Goal: Task Accomplishment & Management: Manage account settings

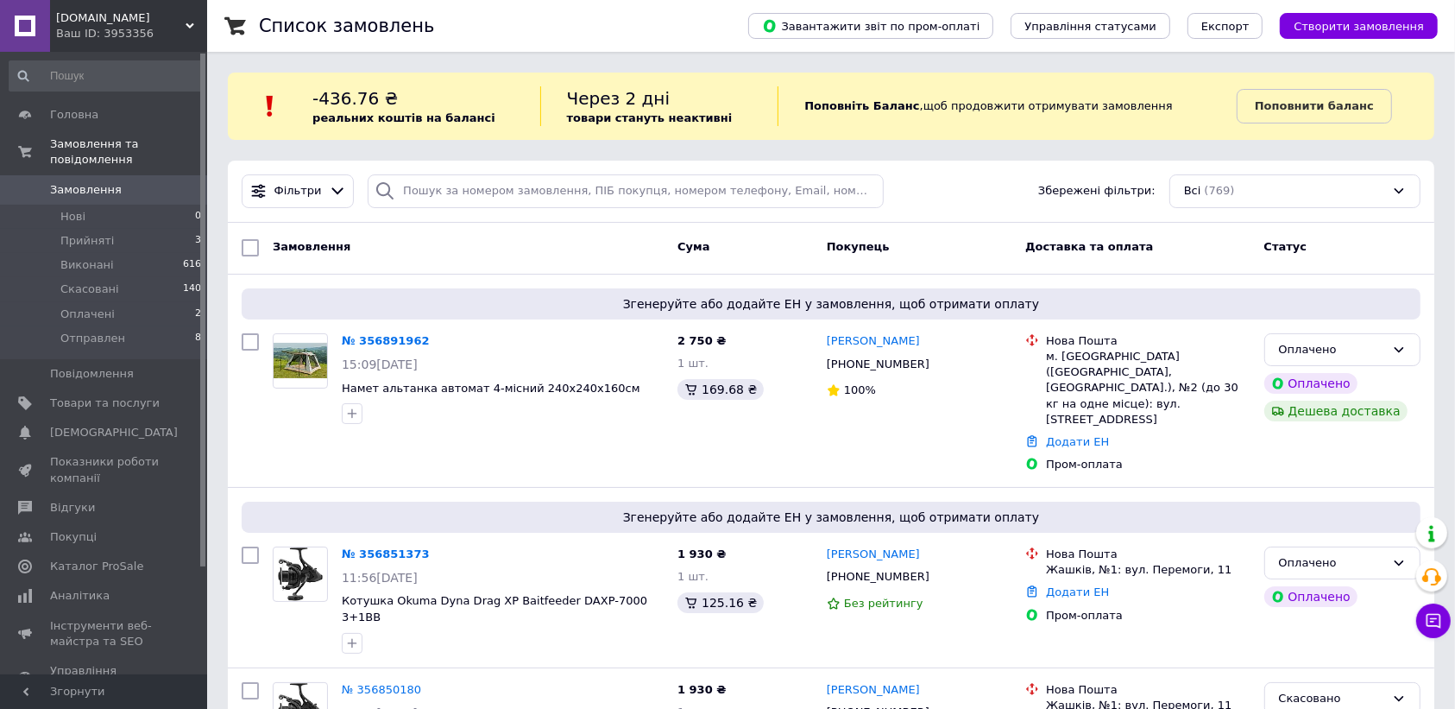
click at [960, 194] on div "Фільтри Збережені фільтри: Всі (769)" at bounding box center [831, 191] width 1193 height 34
click at [1399, 341] on div "Оплачено" at bounding box center [1342, 350] width 156 height 34
click at [1347, 394] on li "Прийнято" at bounding box center [1342, 385] width 154 height 32
click at [389, 341] on link "№ 356891962" at bounding box center [381, 340] width 79 height 13
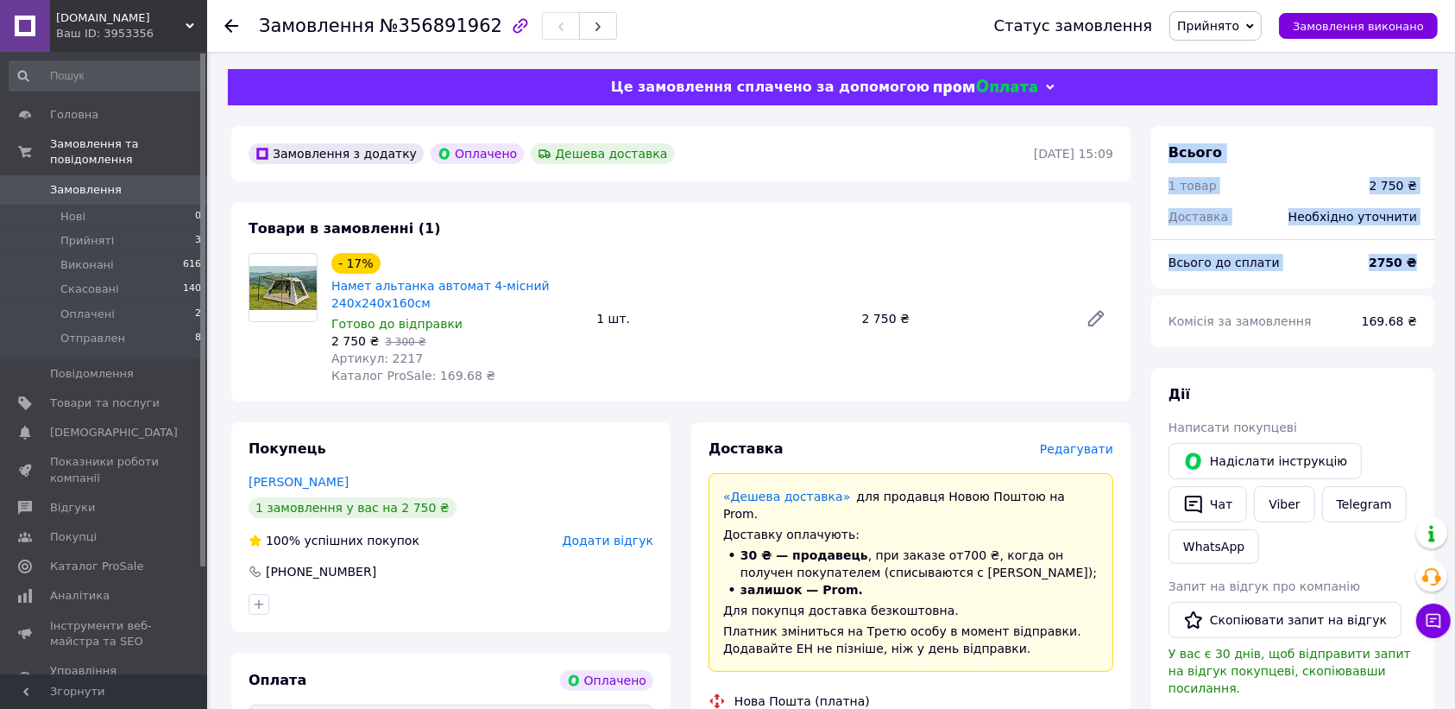
drag, startPoint x: 1163, startPoint y: 139, endPoint x: 1416, endPoint y: 250, distance: 276.3
click at [1416, 250] on div "Всього 1 товар 2 750 ₴ Доставка Необхідно уточнити Всього до сплати 2750 ₴" at bounding box center [1292, 207] width 283 height 162
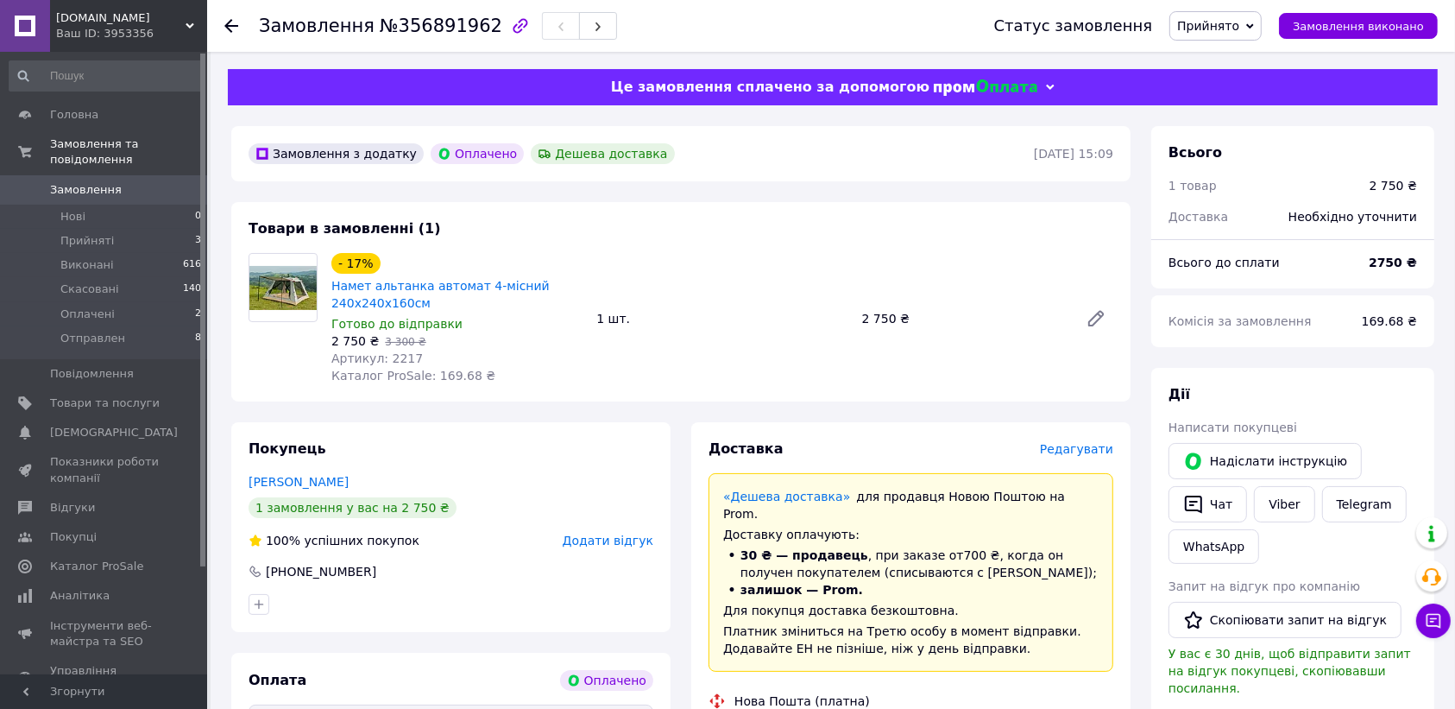
click at [1107, 132] on div "Замовлення з додатку Оплачено Дешева доставка [DATE] 15:09" at bounding box center [680, 153] width 899 height 55
drag, startPoint x: 1170, startPoint y: 149, endPoint x: 1227, endPoint y: 224, distance: 94.8
click at [1227, 224] on div "Всього 1 товар 2 750 ₴ Доставка Необхідно уточнити" at bounding box center [1292, 175] width 283 height 99
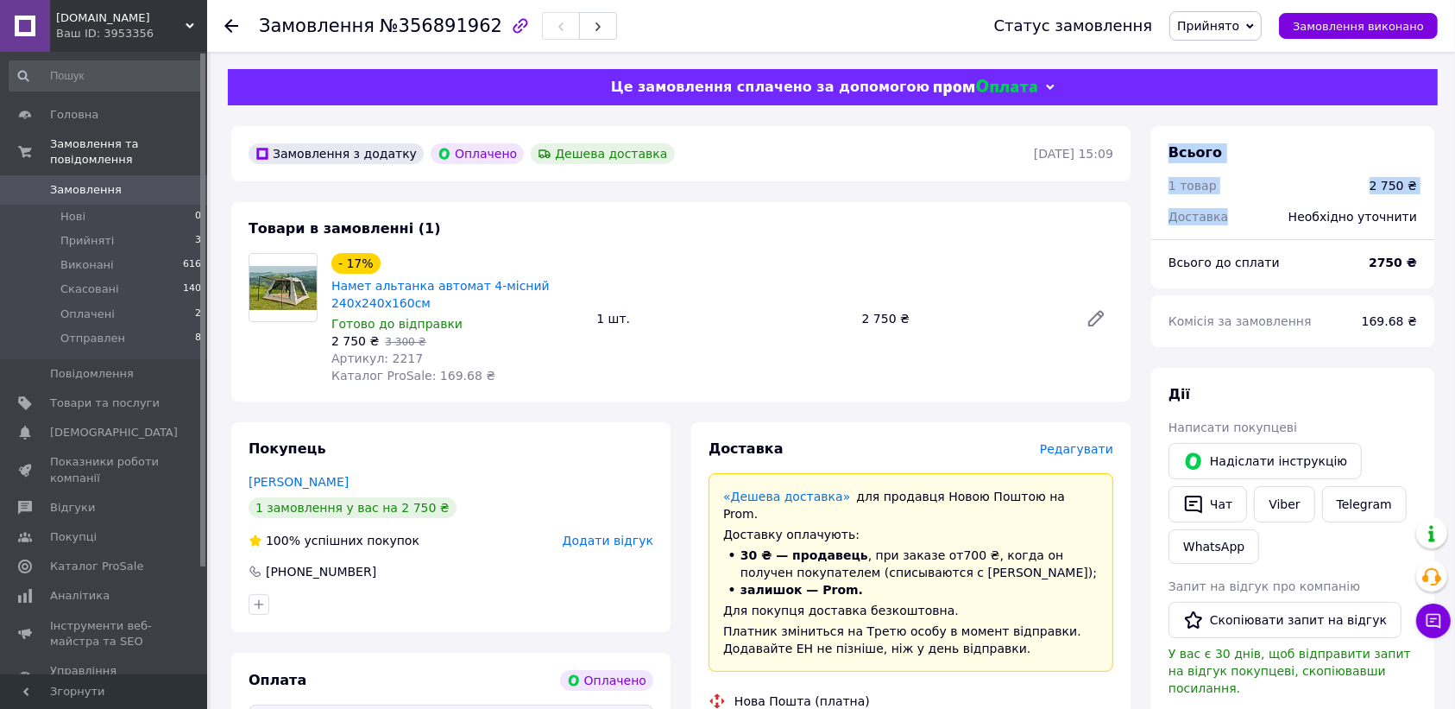
drag, startPoint x: 1170, startPoint y: 147, endPoint x: 1241, endPoint y: 222, distance: 103.8
click at [1241, 222] on div "Всього 1 товар 2 750 ₴ Доставка Необхідно уточнити" at bounding box center [1292, 175] width 283 height 99
click at [1131, 156] on div "Замовлення з додатку Оплачено Дешева доставка [DATE] 15:09" at bounding box center [680, 153] width 899 height 55
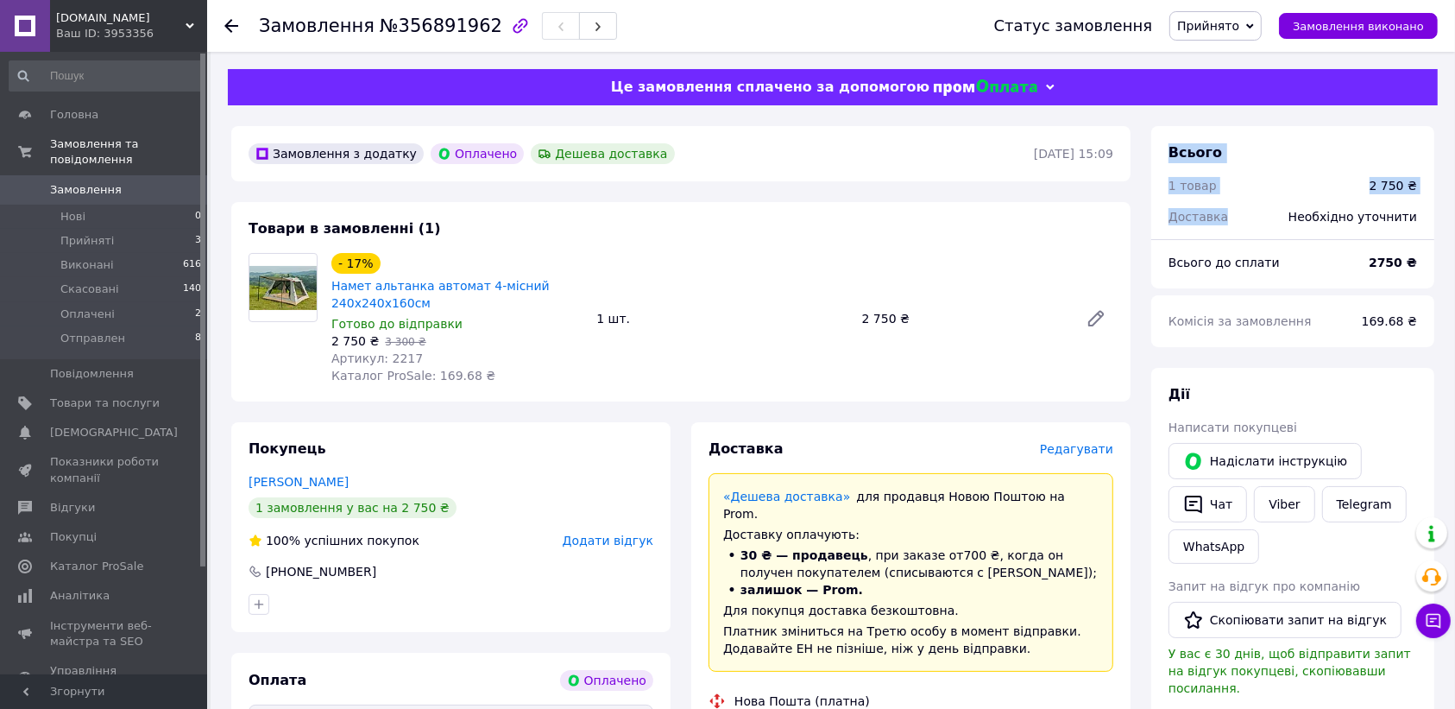
drag, startPoint x: 1162, startPoint y: 142, endPoint x: 1252, endPoint y: 222, distance: 120.5
click at [1252, 222] on div "Всього 1 товар 2 750 ₴ Доставка Необхідно уточнити" at bounding box center [1292, 175] width 283 height 99
click at [1099, 319] on icon at bounding box center [1096, 319] width 14 height 14
click at [104, 182] on span "Замовлення" at bounding box center [86, 190] width 72 height 16
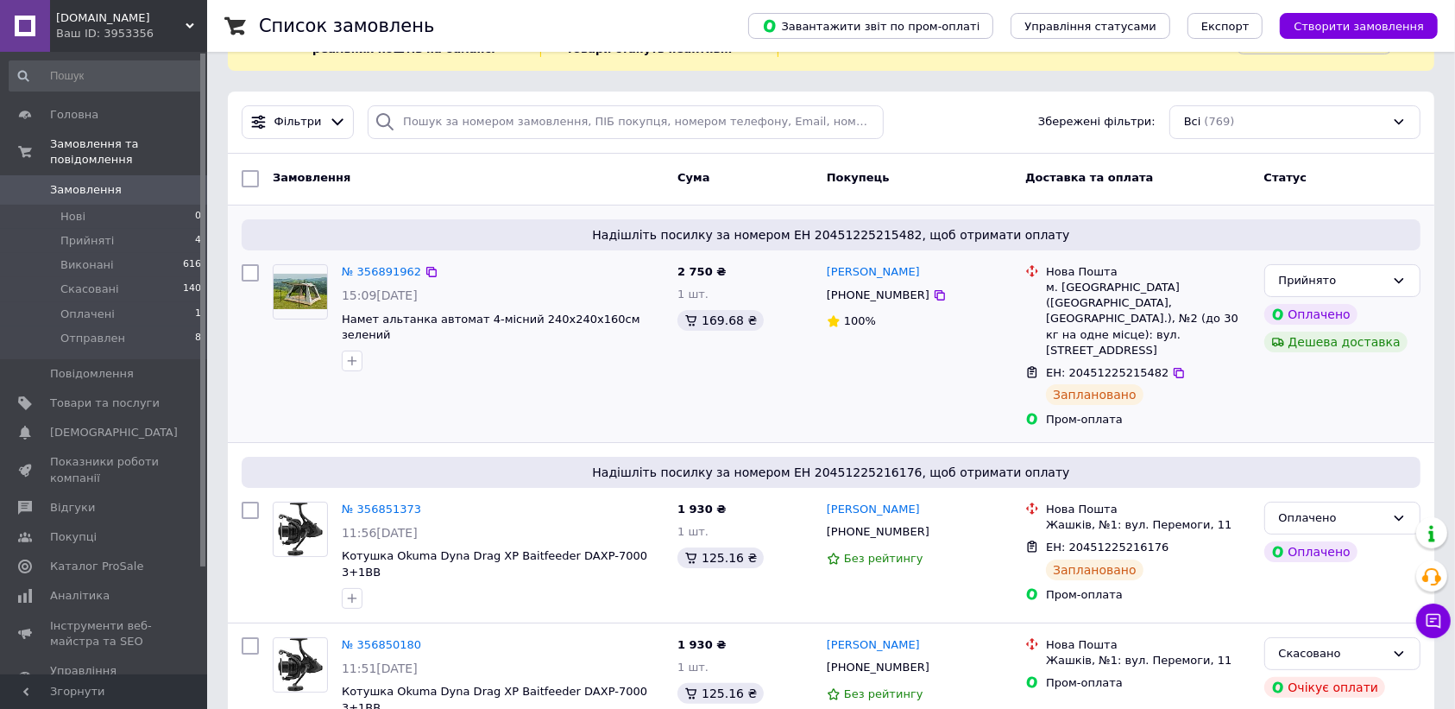
scroll to position [216, 0]
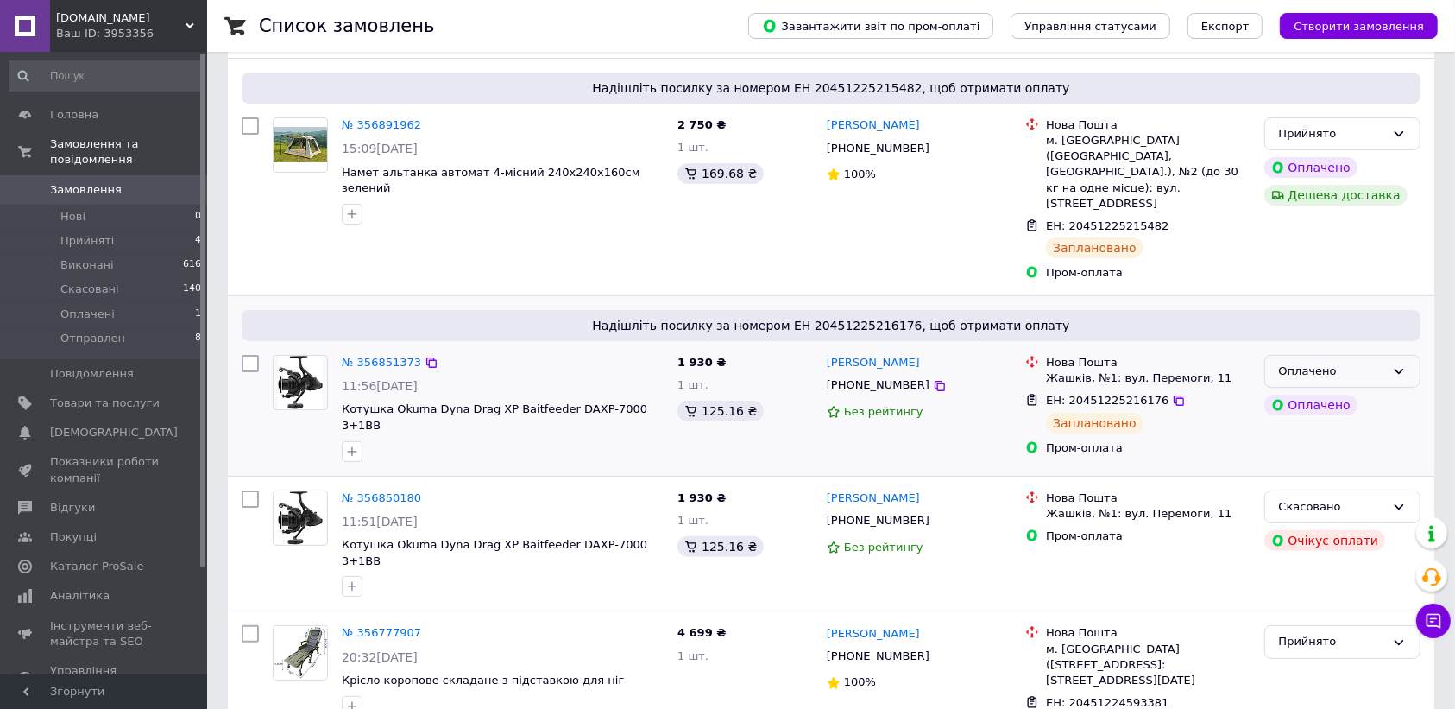
click at [1392, 364] on icon at bounding box center [1399, 371] width 14 height 14
click at [1346, 391] on li "Прийнято" at bounding box center [1342, 407] width 154 height 32
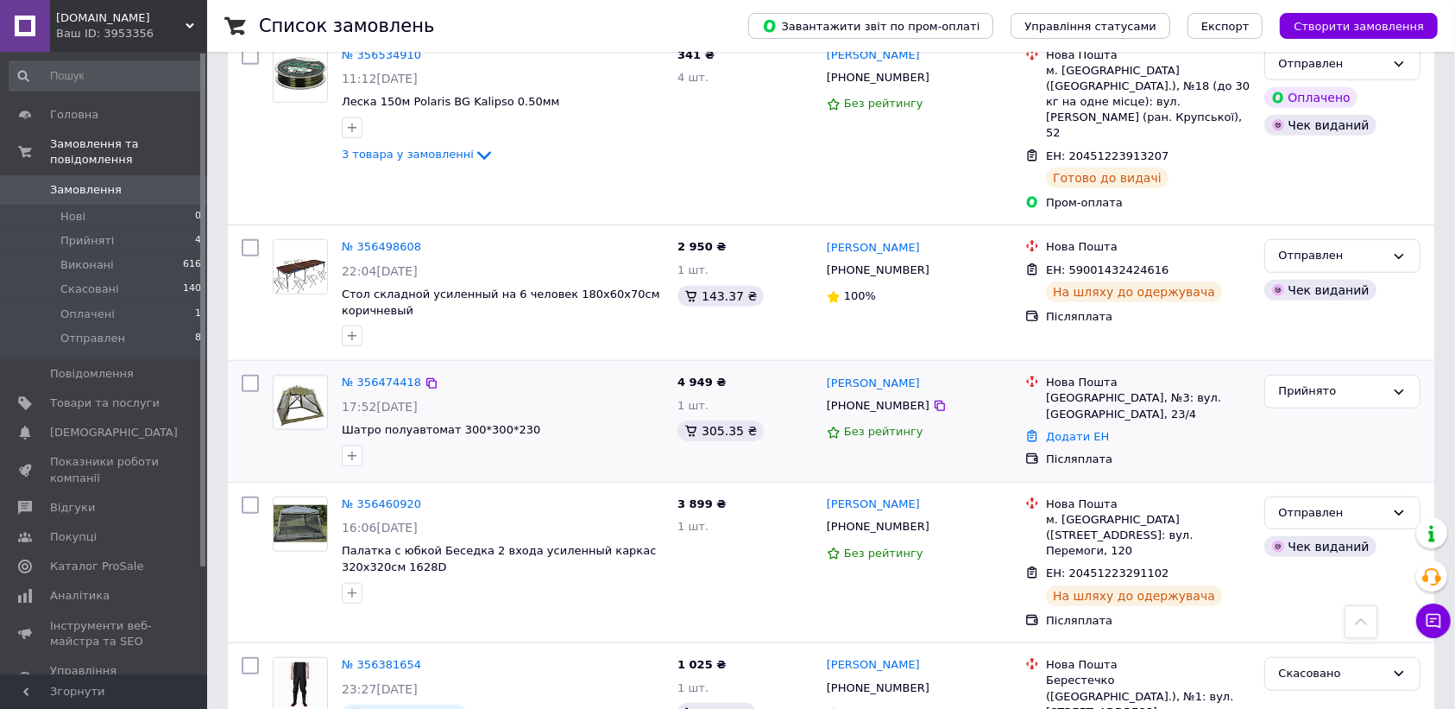
scroll to position [1077, 0]
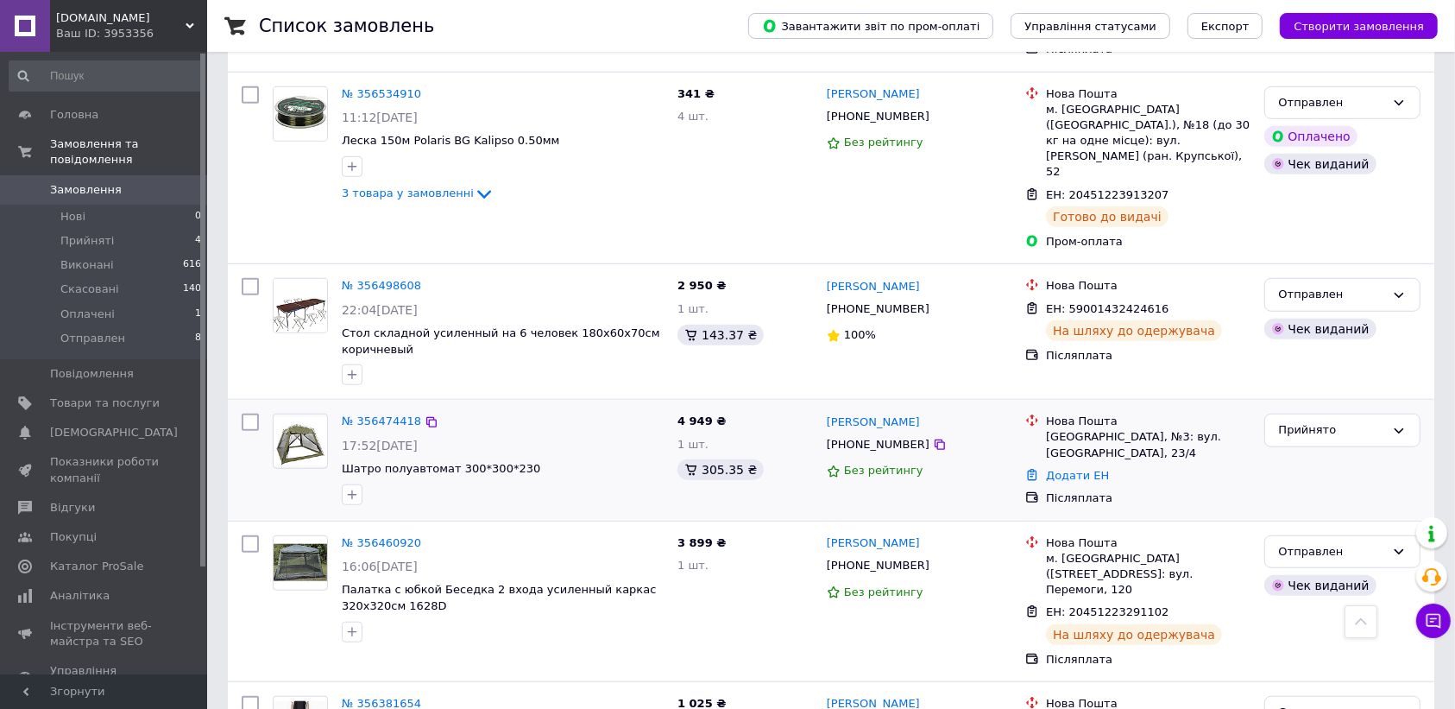
drag, startPoint x: 1016, startPoint y: 300, endPoint x: 1129, endPoint y: 369, distance: 132.9
click at [1129, 407] on div "№ 356474418 17:52, 09.08.2025 Шатро полуавтомат 300*300*230 4 949 ₴ 1 шт. 305.3…" at bounding box center [831, 460] width 1193 height 106
click at [991, 412] on div "[PERSON_NAME]" at bounding box center [919, 422] width 188 height 20
drag, startPoint x: 1019, startPoint y: 298, endPoint x: 1135, endPoint y: 388, distance: 146.9
click at [1135, 407] on div "Нова Пошта Одеса, №3: вул. Дальницька, 23/4 Додати ЕН Післяплата" at bounding box center [1137, 460] width 238 height 106
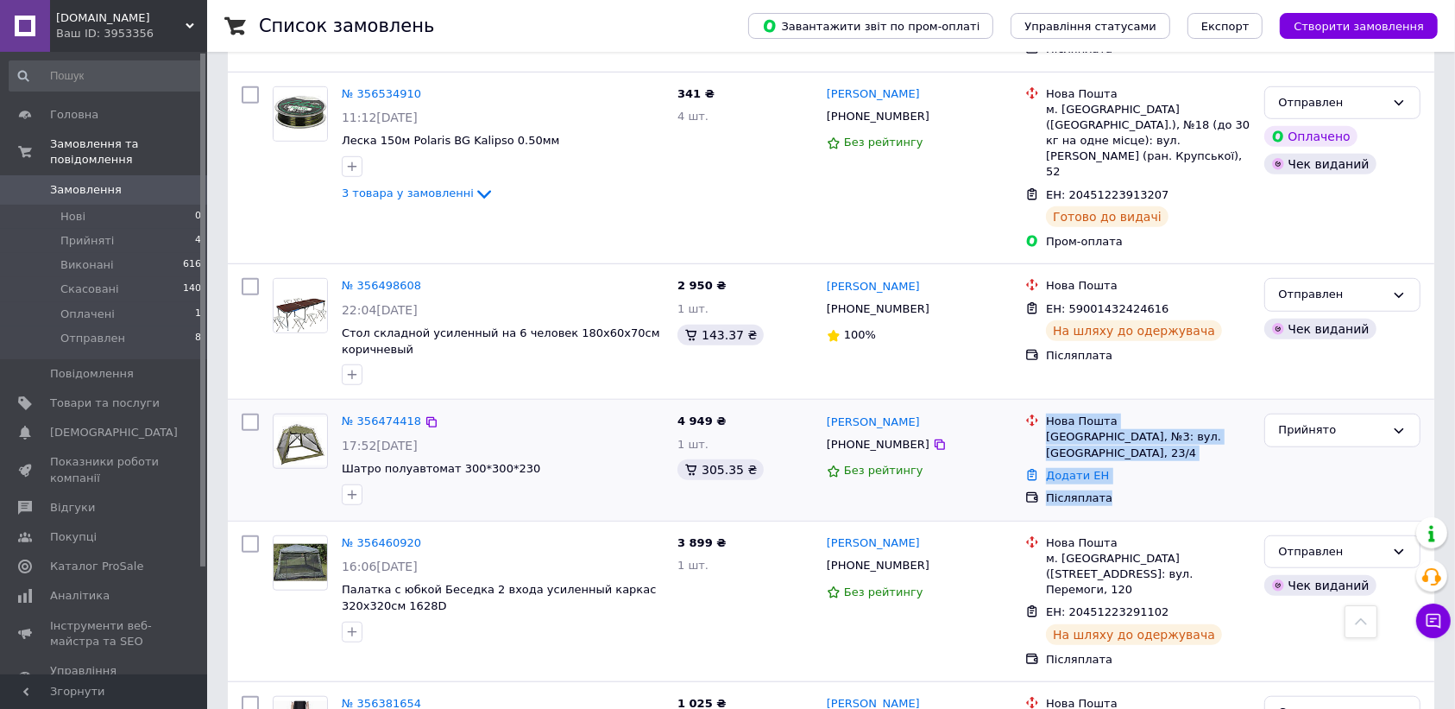
click at [1140, 487] on div "Післяплата" at bounding box center [1148, 498] width 211 height 22
drag, startPoint x: 1020, startPoint y: 299, endPoint x: 1142, endPoint y: 368, distance: 139.9
click at [1142, 407] on div "Нова Пошта Одеса, №3: вул. Дальницька, 23/4 Додати ЕН Післяплата" at bounding box center [1137, 460] width 238 height 106
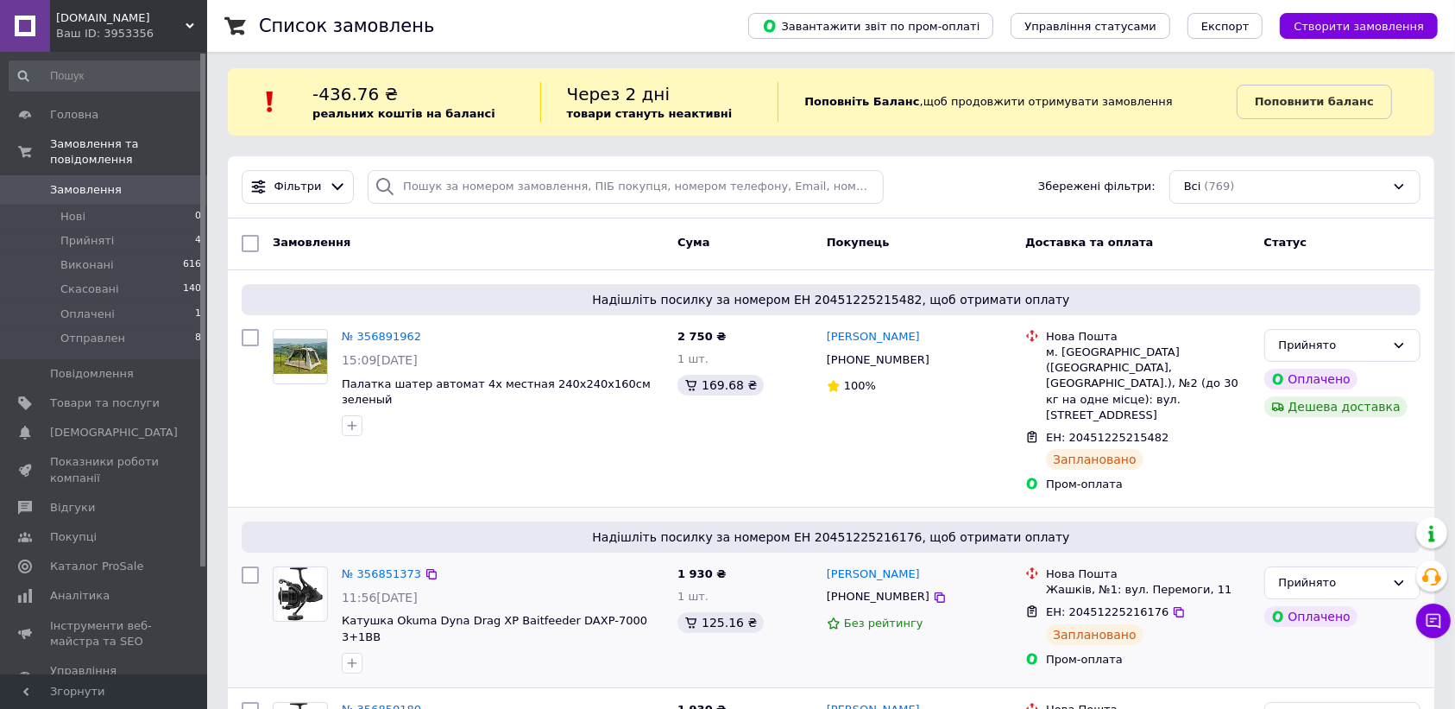
scroll to position [0, 0]
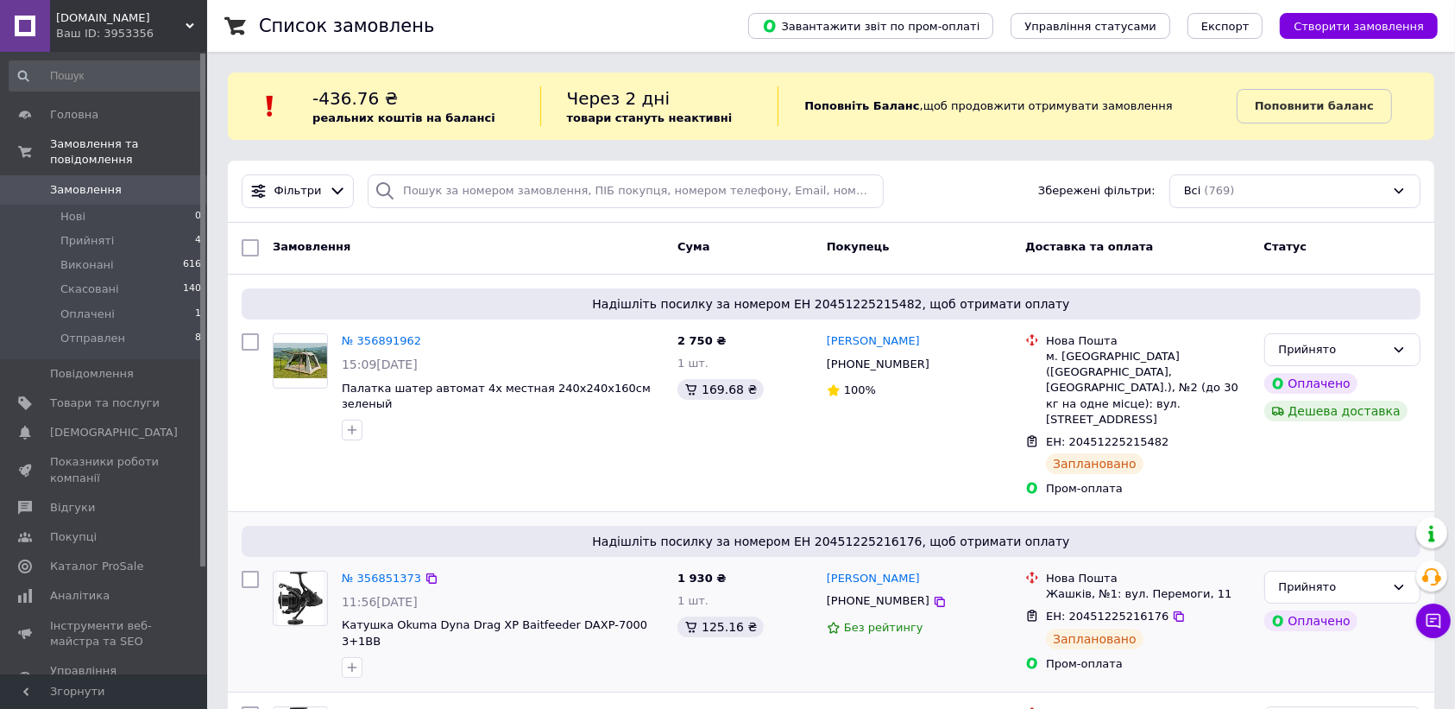
click at [965, 139] on div "-436.76 ₴ реальних коштів на балансі Через 2 дні товари стануть неактивні Попов…" at bounding box center [831, 106] width 1207 height 67
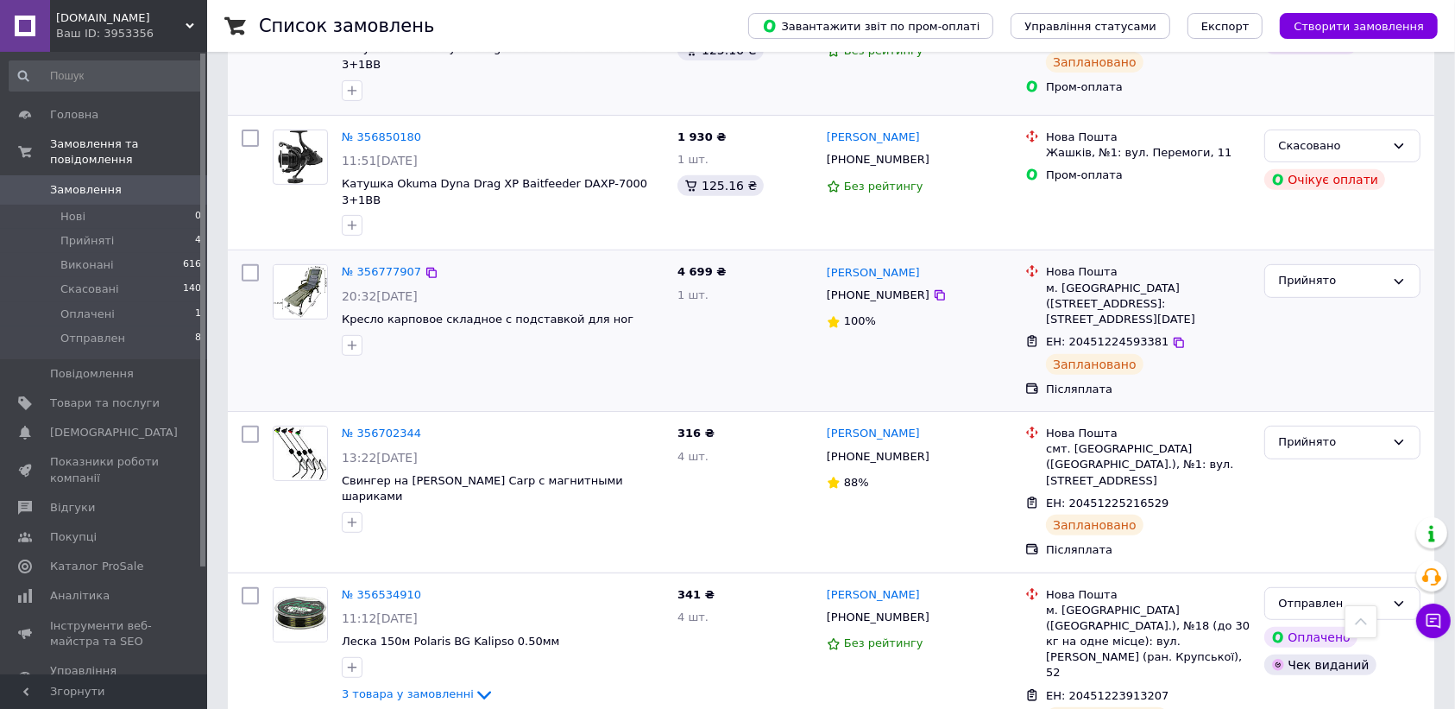
scroll to position [647, 0]
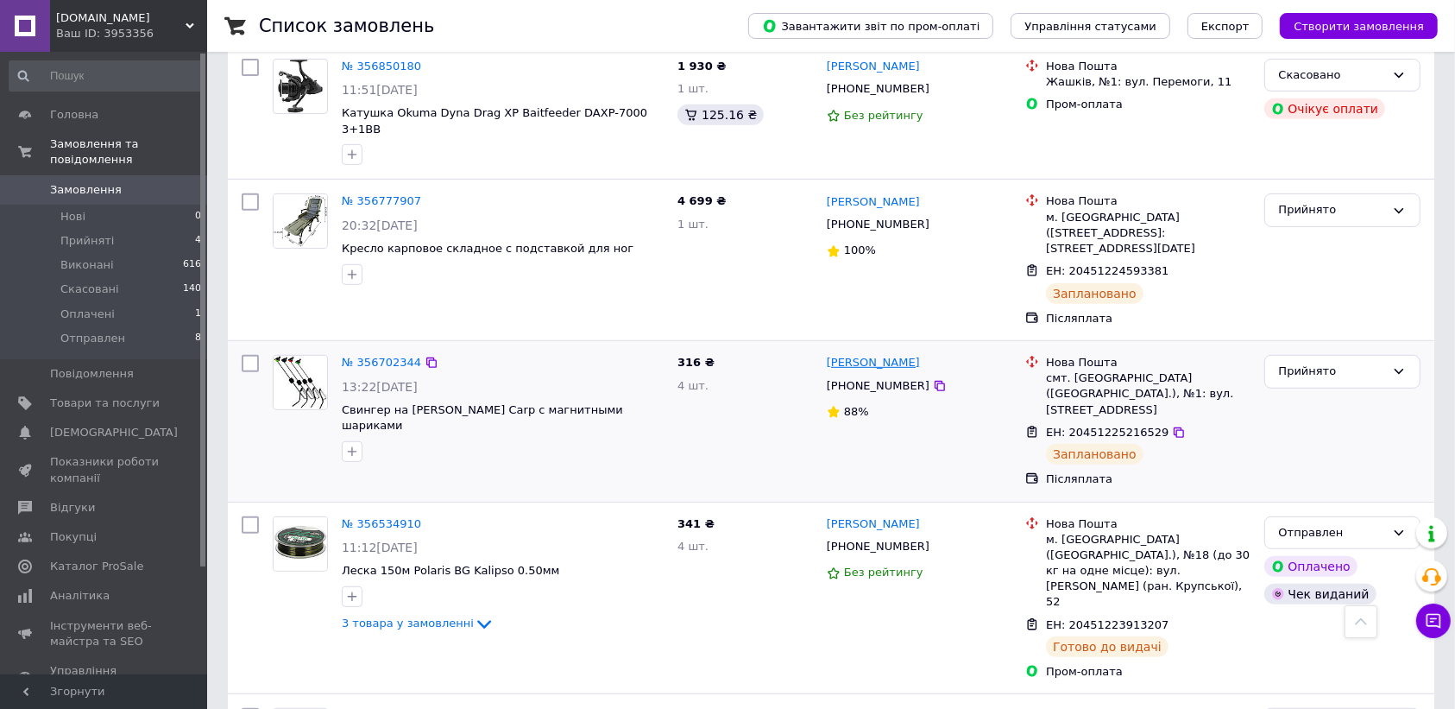
click at [878, 355] on link "[PERSON_NAME]" at bounding box center [873, 363] width 93 height 16
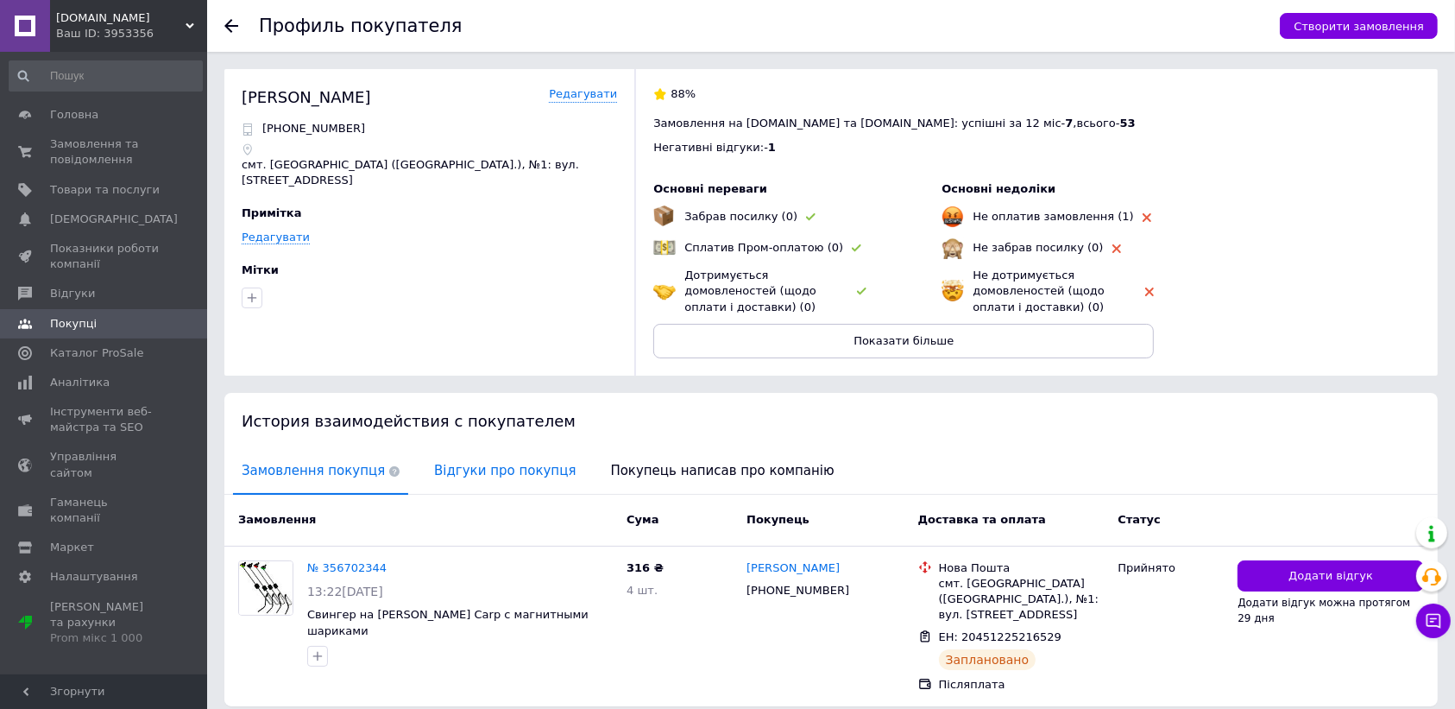
click at [445, 458] on span "Відгуки про покупця" at bounding box center [505, 471] width 159 height 44
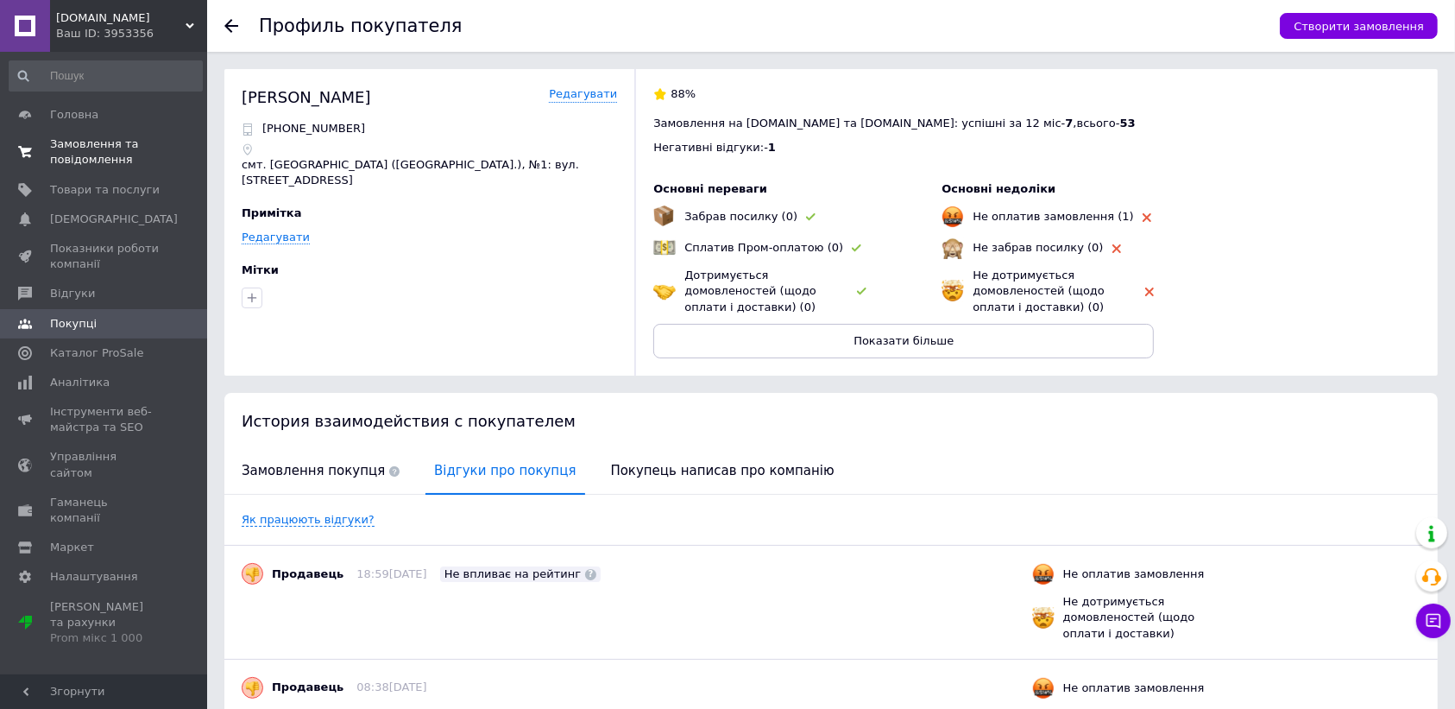
click at [119, 164] on span "Замовлення та повідомлення" at bounding box center [105, 151] width 110 height 31
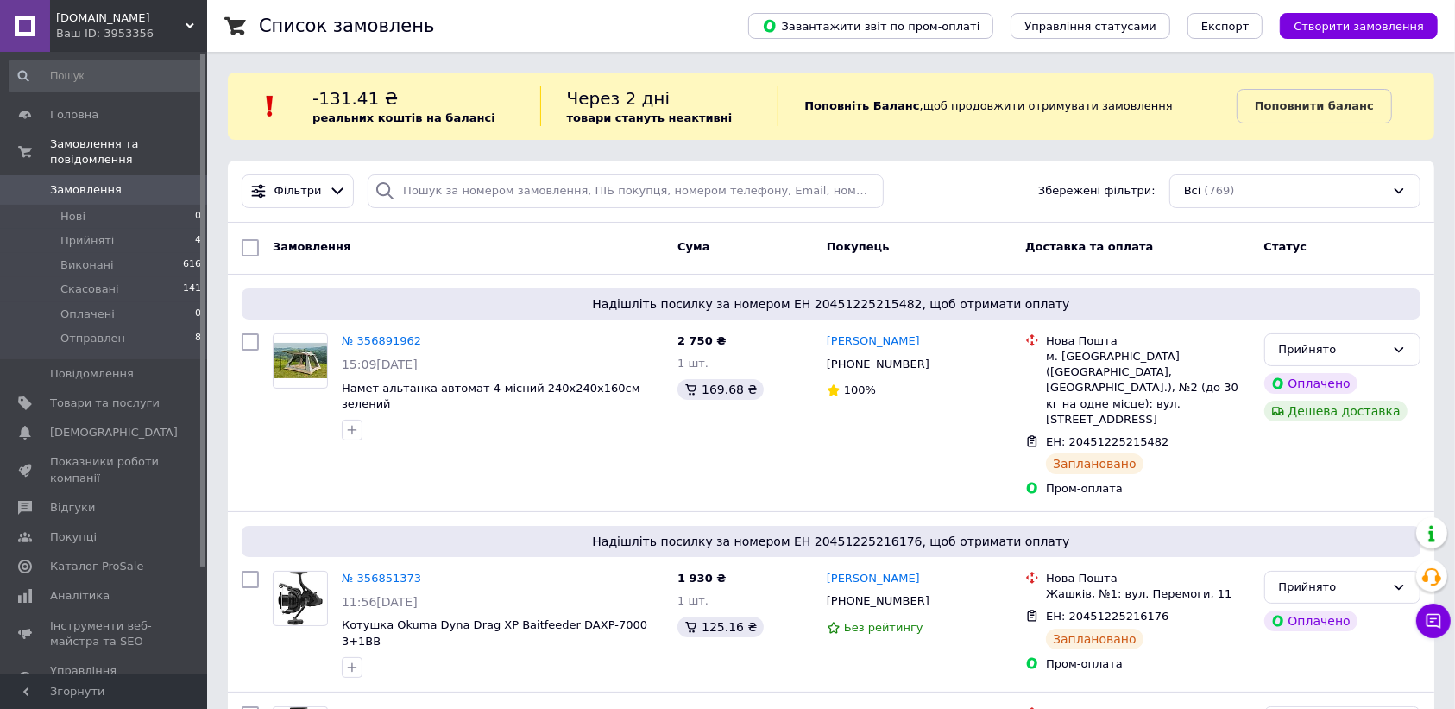
click at [141, 182] on span "Замовлення" at bounding box center [105, 190] width 110 height 16
